Goal: Transaction & Acquisition: Download file/media

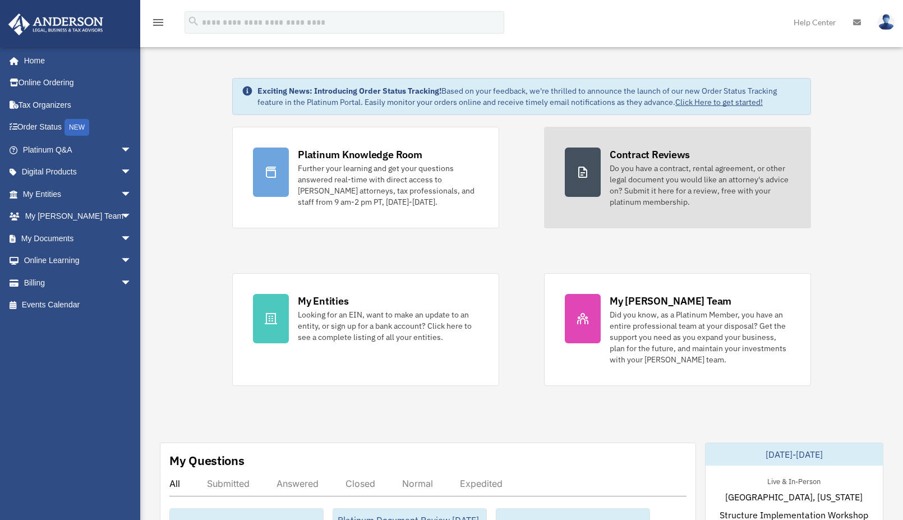
click at [684, 183] on div "Do you have a contract, rental agreement, or other legal document you would lik…" at bounding box center [699, 185] width 181 height 45
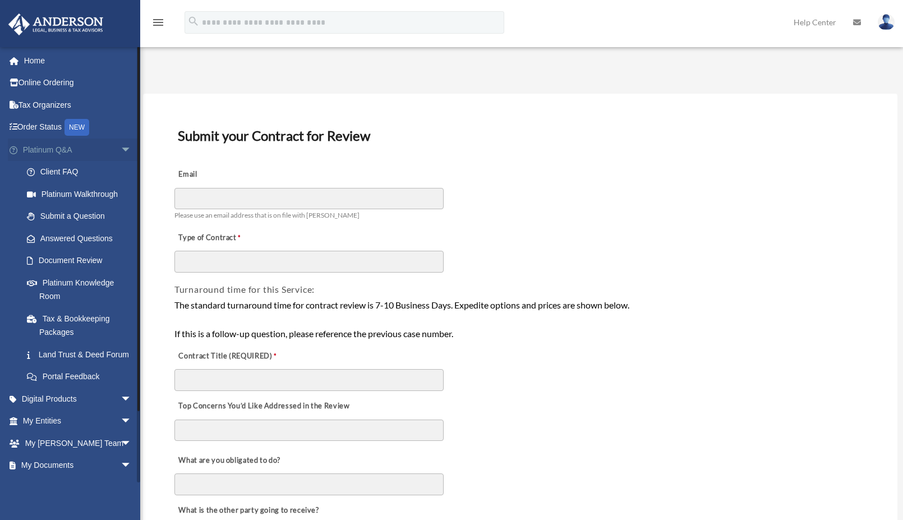
click at [121, 150] on span "arrow_drop_down" at bounding box center [132, 149] width 22 height 23
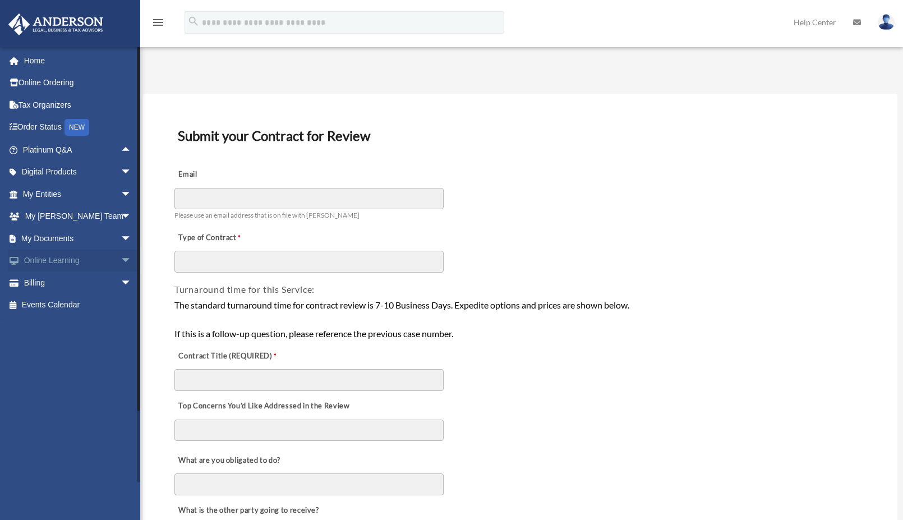
click at [121, 259] on span "arrow_drop_down" at bounding box center [132, 260] width 22 height 23
click at [76, 304] on link "Video Training" at bounding box center [82, 305] width 133 height 22
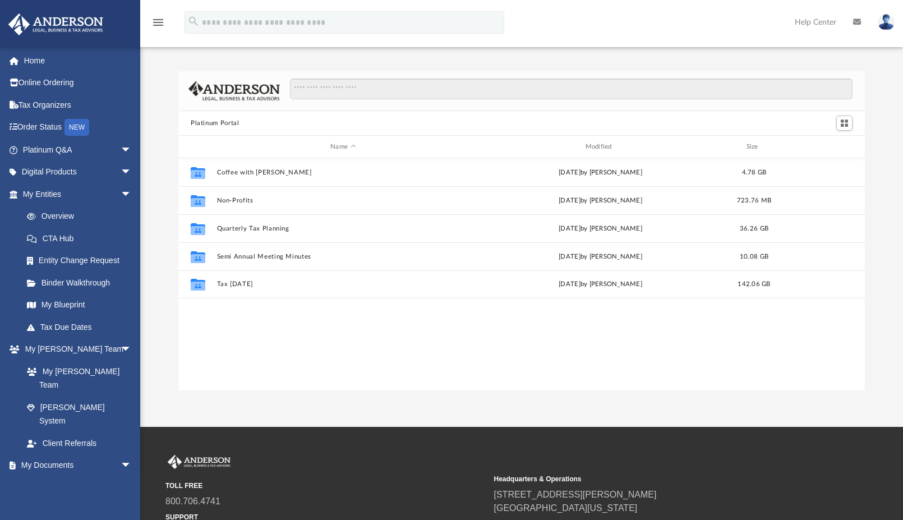
scroll to position [247, 678]
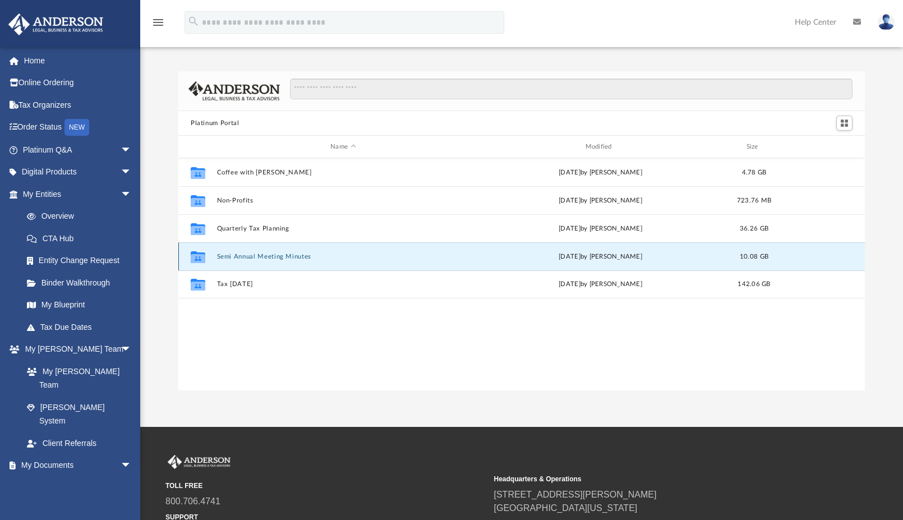
click at [269, 254] on button "Semi Annual Meeting Minutes" at bounding box center [343, 256] width 252 height 7
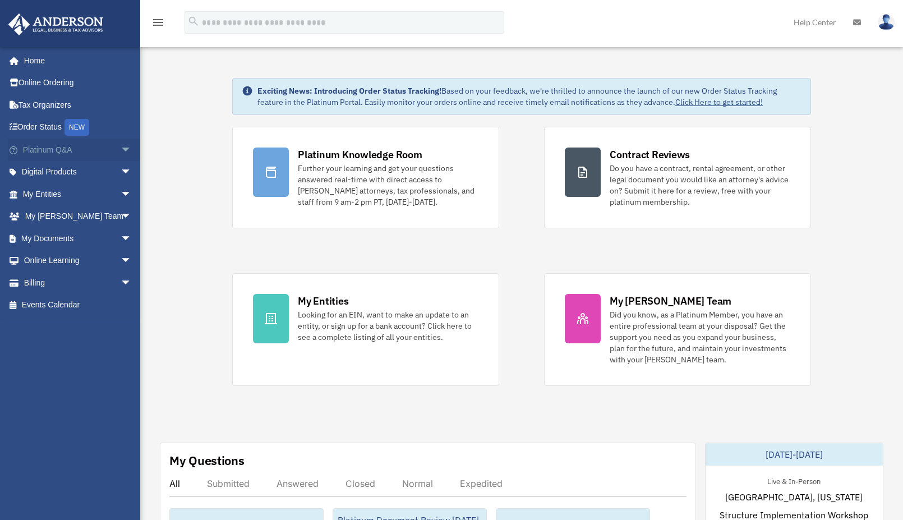
click at [121, 150] on span "arrow_drop_down" at bounding box center [132, 149] width 22 height 23
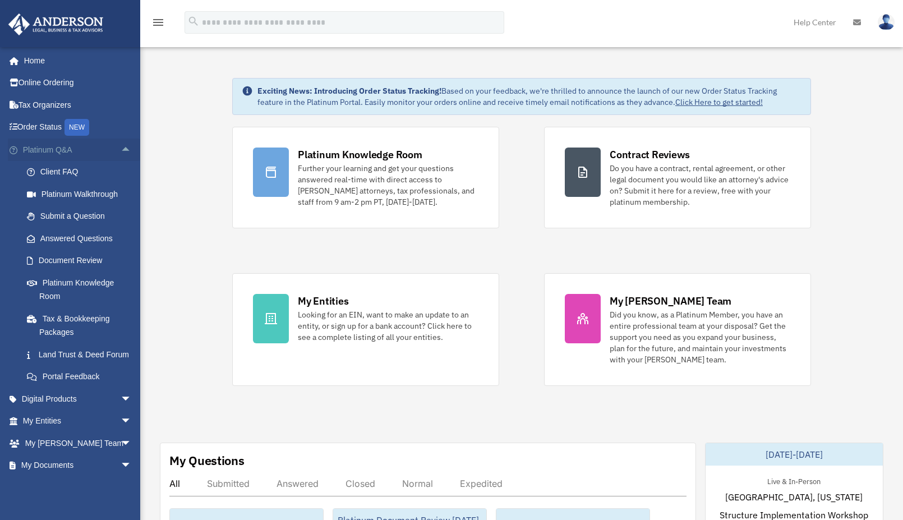
click at [121, 150] on span "arrow_drop_up" at bounding box center [132, 149] width 22 height 23
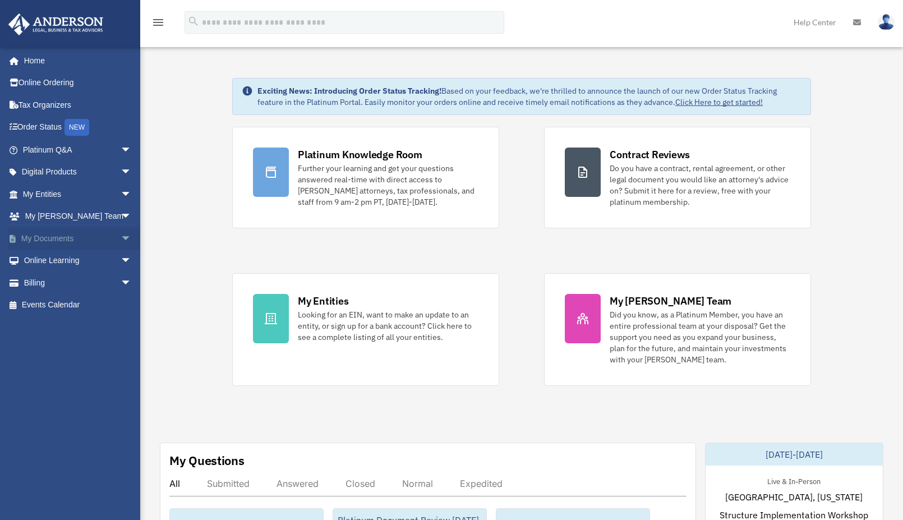
click at [121, 237] on span "arrow_drop_down" at bounding box center [132, 238] width 22 height 23
click at [121, 235] on span "arrow_drop_up" at bounding box center [132, 238] width 22 height 23
click at [121, 258] on span "arrow_drop_down" at bounding box center [132, 260] width 22 height 23
click at [121, 259] on span "arrow_drop_up" at bounding box center [132, 260] width 22 height 23
click at [121, 235] on span "arrow_drop_down" at bounding box center [132, 238] width 22 height 23
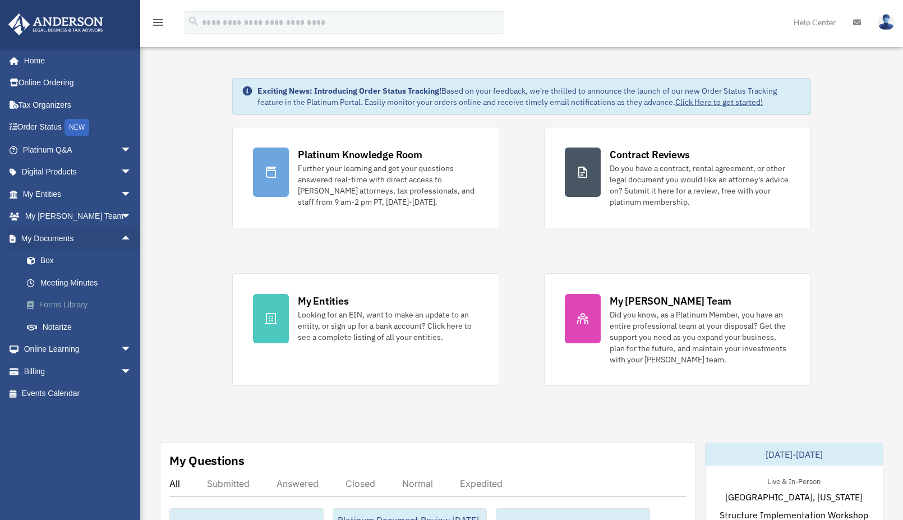
click at [78, 303] on link "Forms Library" at bounding box center [82, 305] width 133 height 22
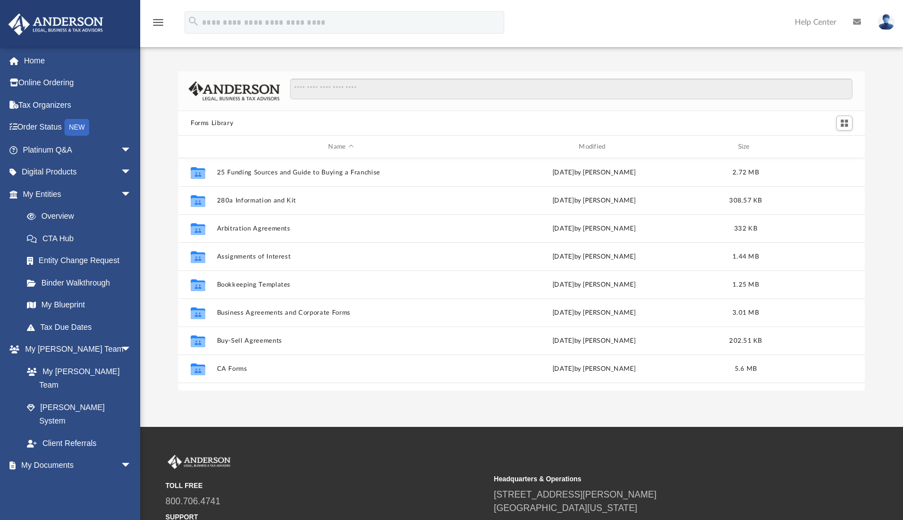
scroll to position [247, 678]
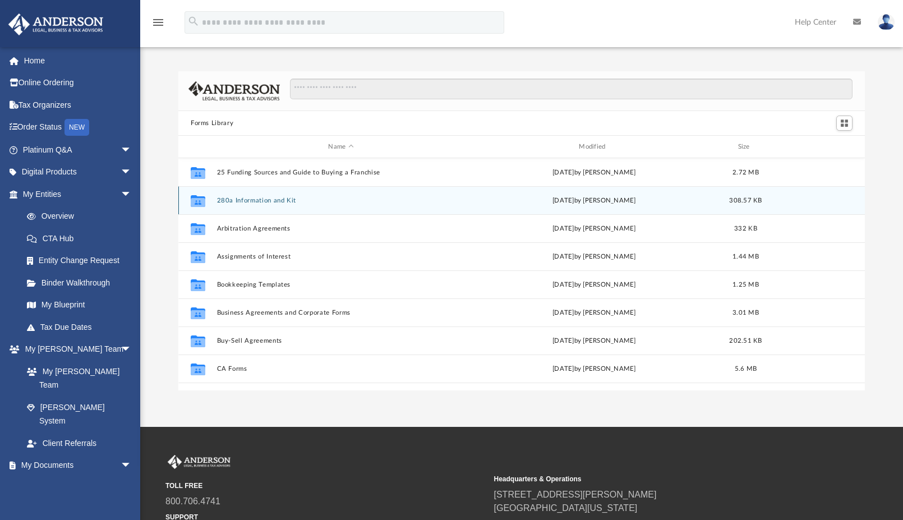
click at [284, 200] on button "280a Information and Kit" at bounding box center [341, 200] width 248 height 7
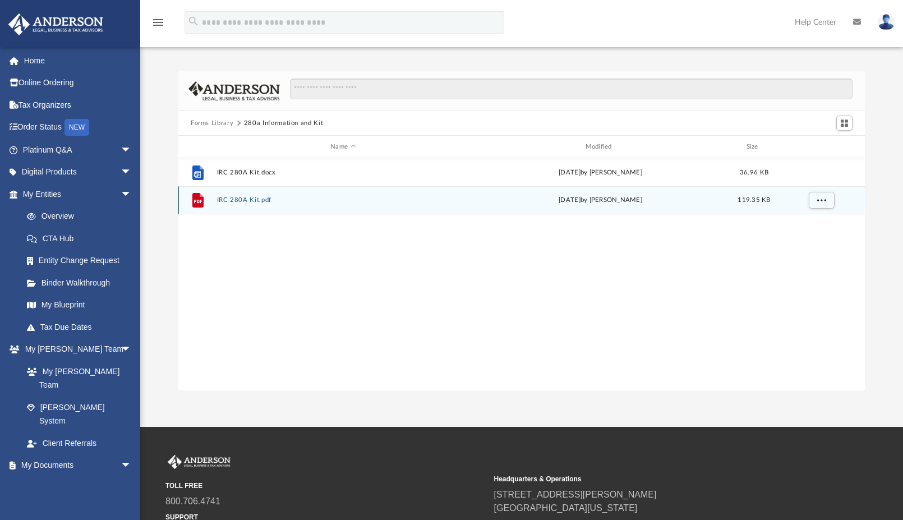
click at [249, 199] on button "IRC 280A Kit.pdf" at bounding box center [343, 199] width 252 height 7
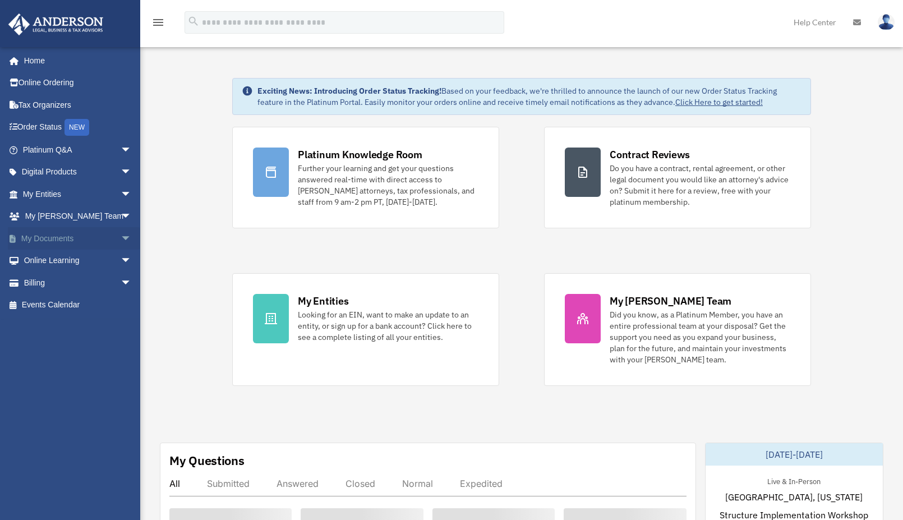
click at [121, 238] on span "arrow_drop_down" at bounding box center [132, 238] width 22 height 23
click at [121, 238] on span "arrow_drop_up" at bounding box center [132, 238] width 22 height 23
click at [121, 257] on span "arrow_drop_down" at bounding box center [132, 260] width 22 height 23
click at [121, 257] on span "arrow_drop_up" at bounding box center [132, 260] width 22 height 23
click at [121, 215] on span "arrow_drop_down" at bounding box center [132, 216] width 22 height 23
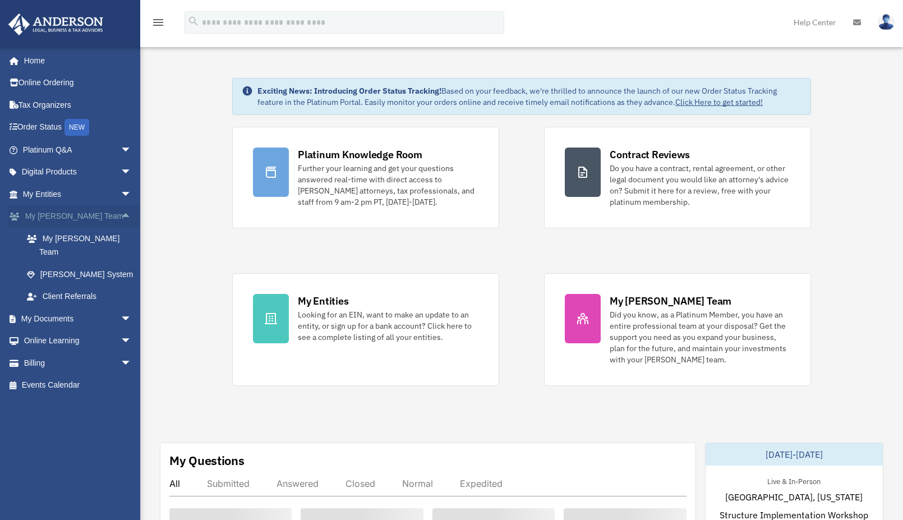
click at [121, 215] on span "arrow_drop_up" at bounding box center [132, 216] width 22 height 23
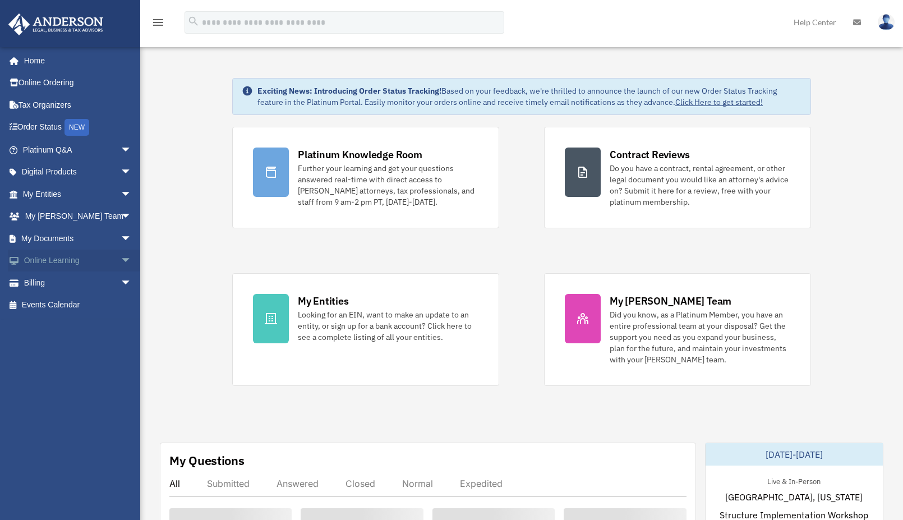
click at [121, 259] on span "arrow_drop_down" at bounding box center [132, 260] width 22 height 23
click at [121, 260] on span "arrow_drop_up" at bounding box center [132, 260] width 22 height 23
click at [121, 260] on span "arrow_drop_down" at bounding box center [132, 260] width 22 height 23
click at [121, 260] on span "arrow_drop_up" at bounding box center [132, 260] width 22 height 23
click at [121, 279] on span "arrow_drop_down" at bounding box center [132, 282] width 22 height 23
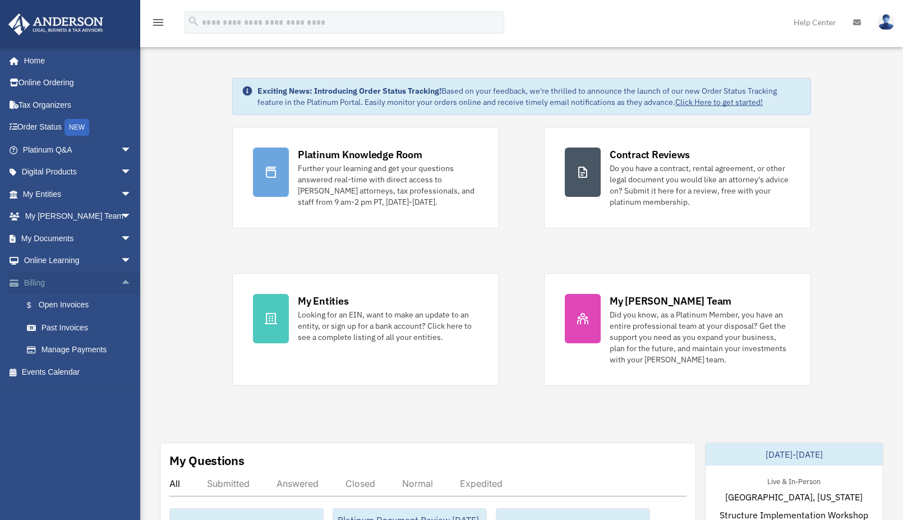
click at [121, 279] on span "arrow_drop_up" at bounding box center [132, 282] width 22 height 23
click at [121, 260] on span "arrow_drop_down" at bounding box center [132, 260] width 22 height 23
click at [121, 260] on span "arrow_drop_up" at bounding box center [132, 260] width 22 height 23
click at [121, 237] on span "arrow_drop_down" at bounding box center [132, 238] width 22 height 23
click at [77, 306] on link "Forms Library" at bounding box center [82, 305] width 133 height 22
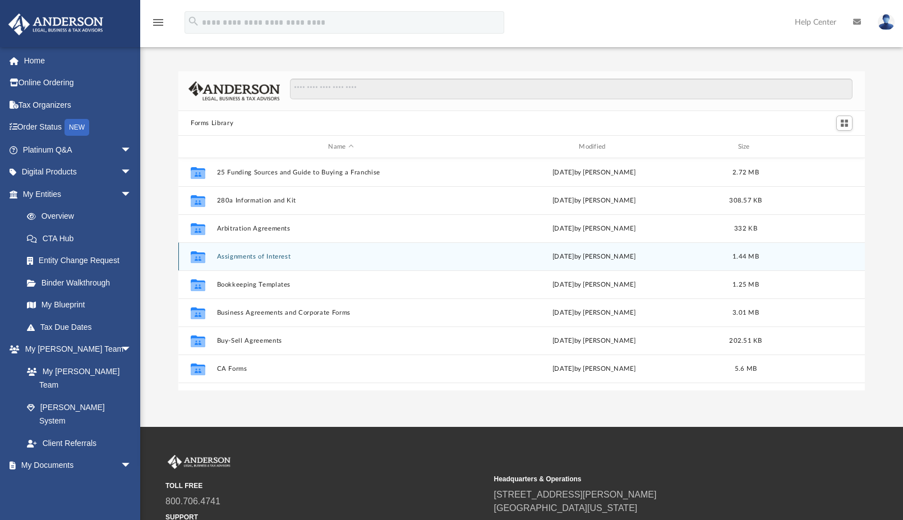
scroll to position [247, 678]
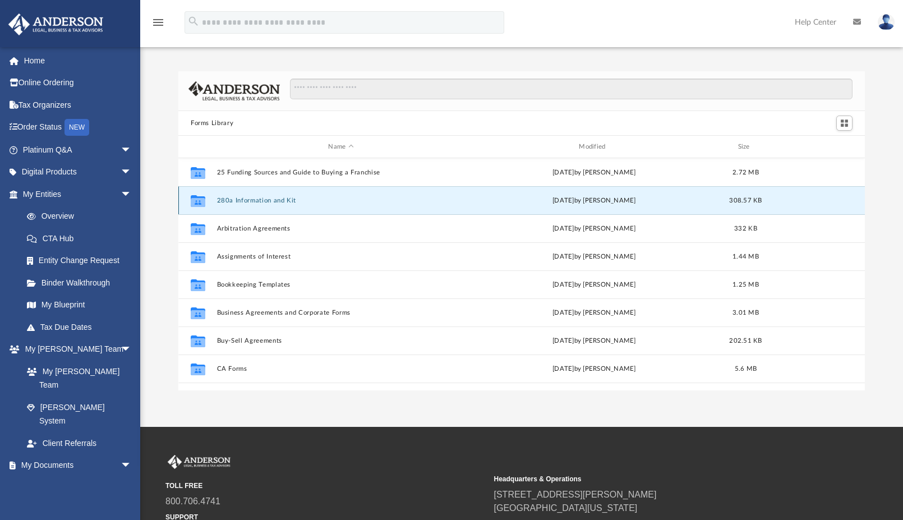
click at [269, 200] on button "280a Information and Kit" at bounding box center [341, 200] width 248 height 7
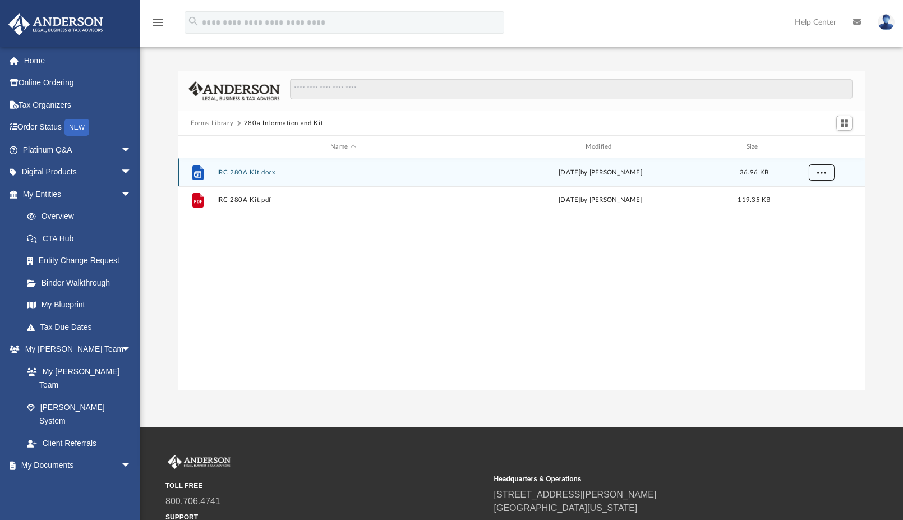
click at [815, 170] on button "More options" at bounding box center [821, 172] width 26 height 17
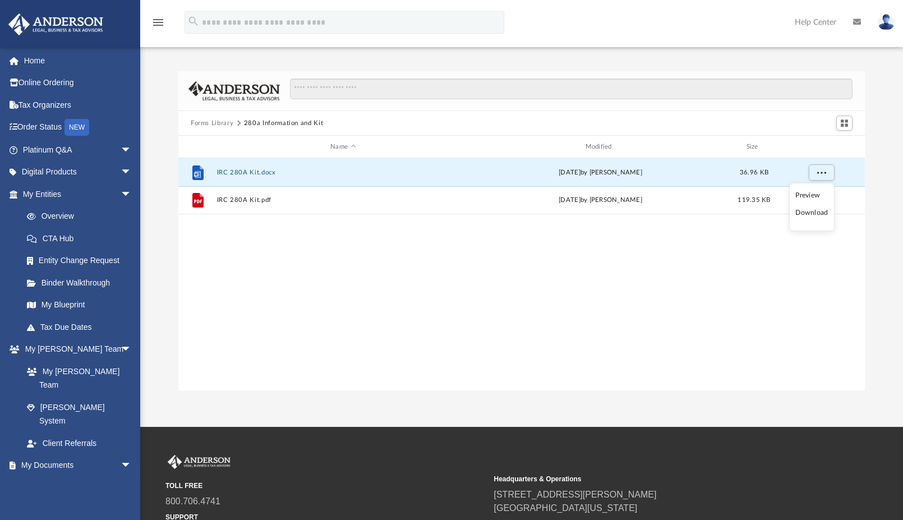
click at [809, 212] on li "Download" at bounding box center [811, 213] width 33 height 12
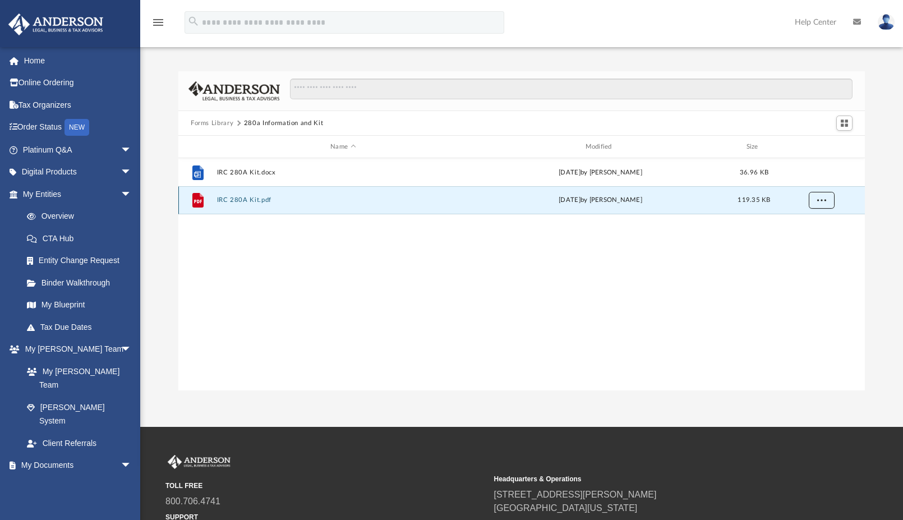
click at [821, 198] on span "More options" at bounding box center [821, 200] width 9 height 6
click at [798, 241] on li "Download" at bounding box center [811, 241] width 33 height 12
